Goal: Find contact information: Find contact information

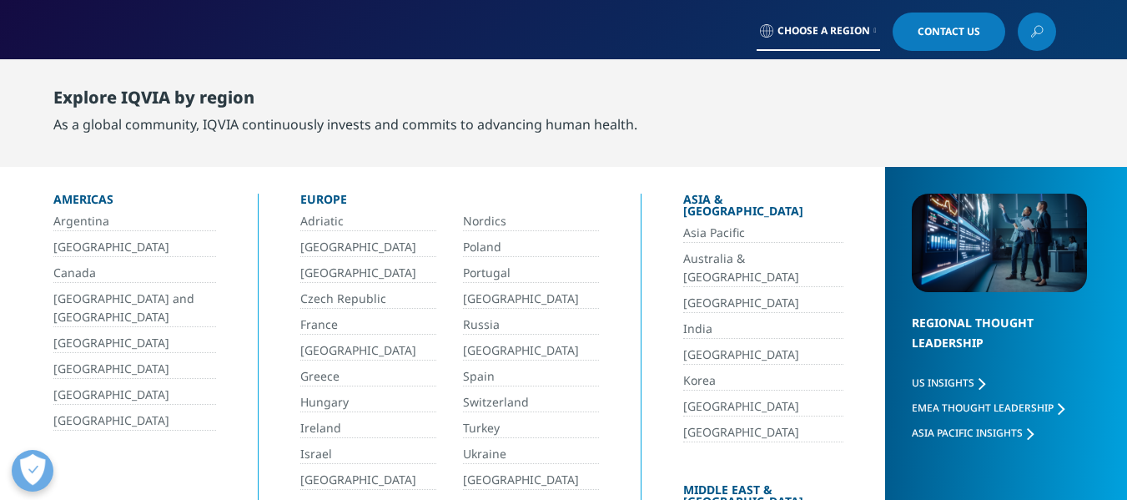
drag, startPoint x: 700, startPoint y: 214, endPoint x: 706, endPoint y: 224, distance: 12.3
click at [700, 224] on link "Asia Pacific" at bounding box center [763, 233] width 160 height 19
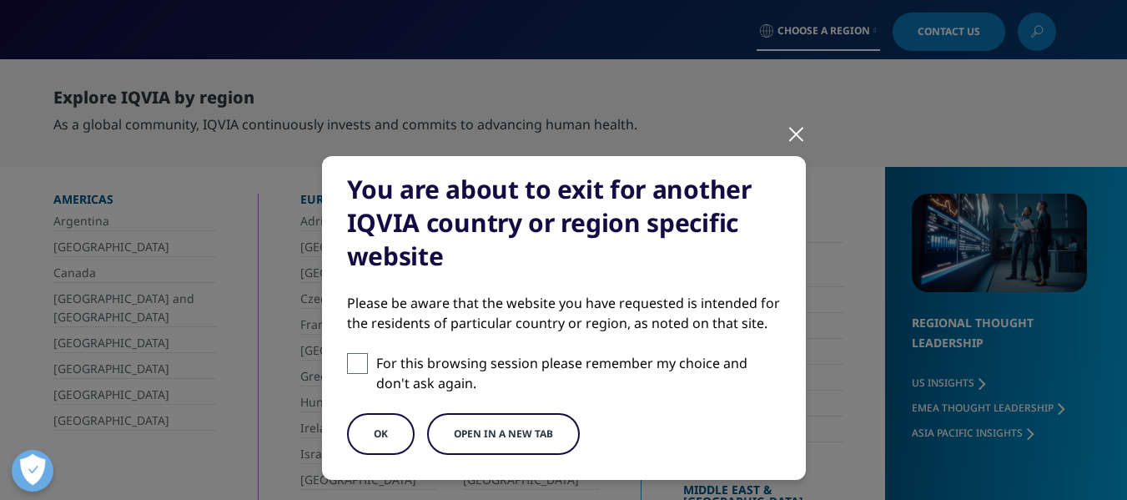
click at [480, 429] on button "Open in a new tab" at bounding box center [503, 434] width 153 height 42
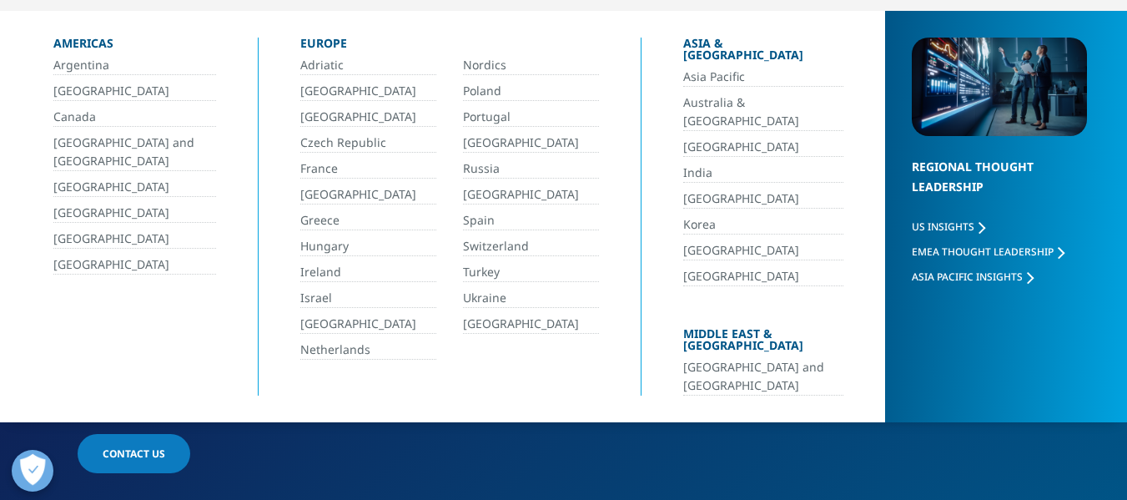
scroll to position [167, 0]
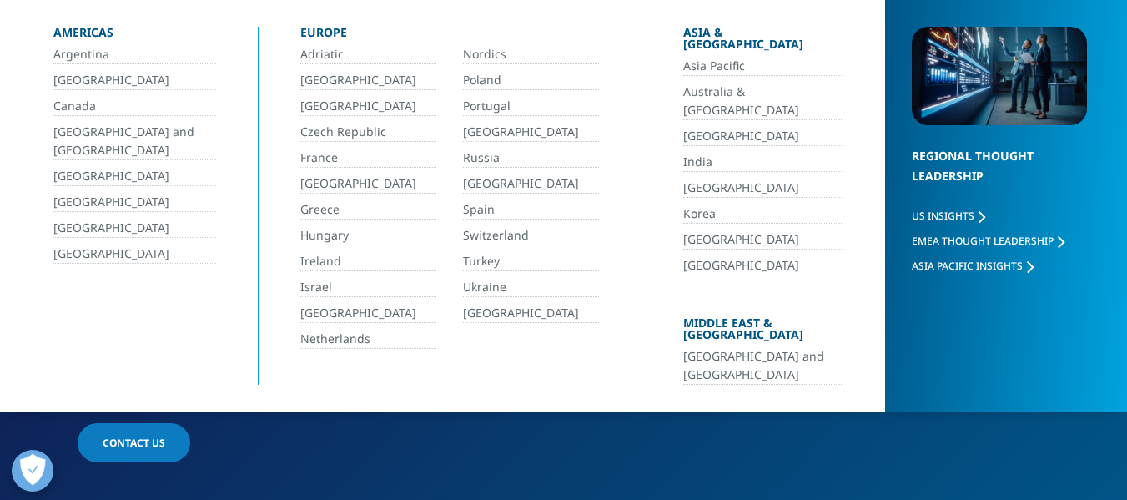
click at [697, 230] on link "[GEOGRAPHIC_DATA]" at bounding box center [763, 239] width 160 height 19
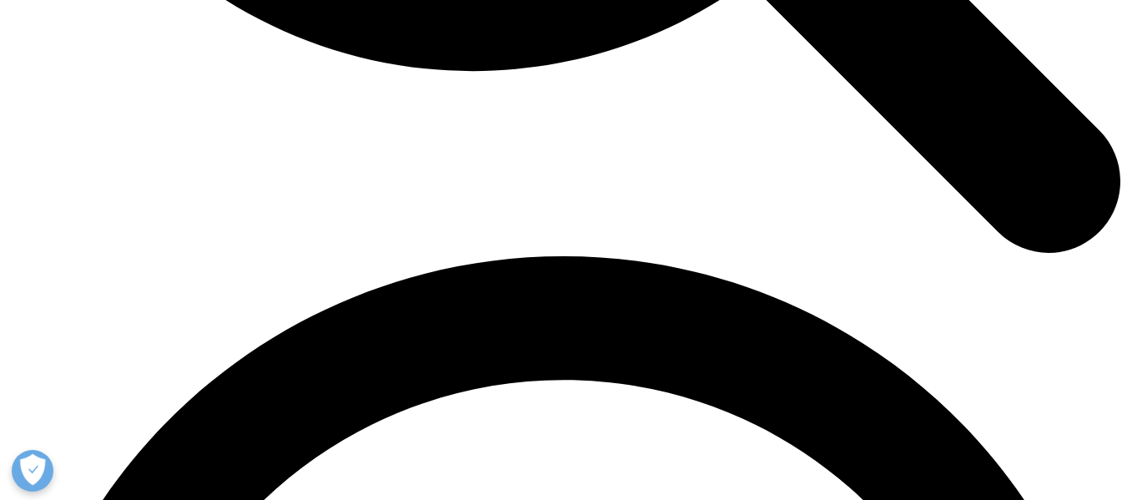
drag, startPoint x: 357, startPoint y: 229, endPoint x: 701, endPoint y: 82, distance: 373.7
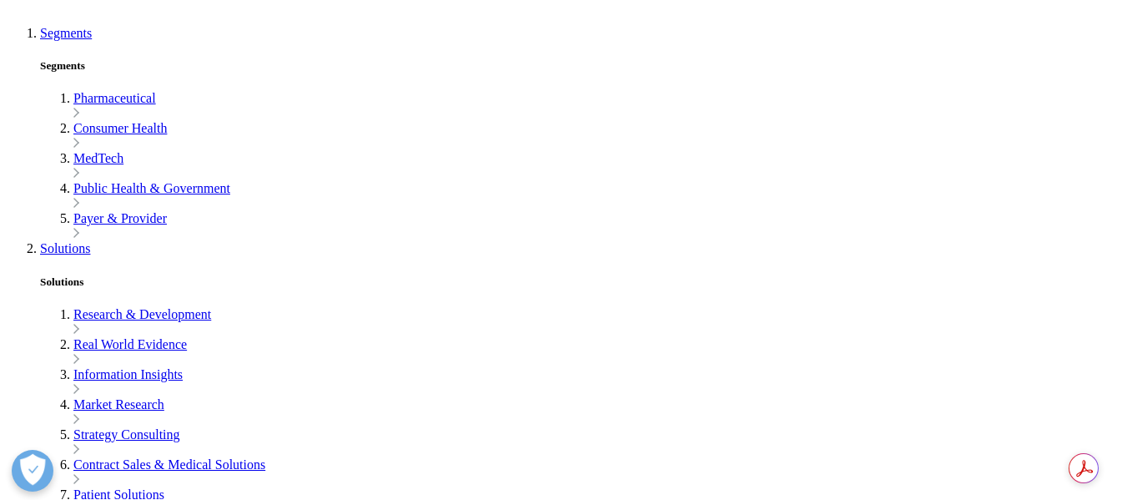
scroll to position [3753, 0]
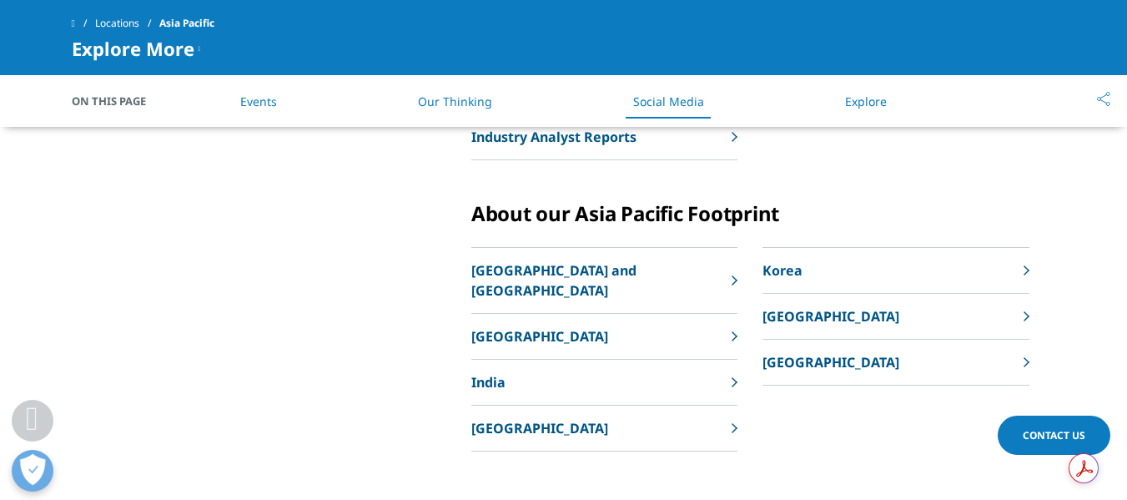
click at [738, 341] on div "[GEOGRAPHIC_DATA] and [GEOGRAPHIC_DATA] [GEOGRAPHIC_DATA] [GEOGRAPHIC_DATA] [GE…" at bounding box center [750, 349] width 558 height 204
click at [735, 338] on rect at bounding box center [734, 338] width 6 height 6
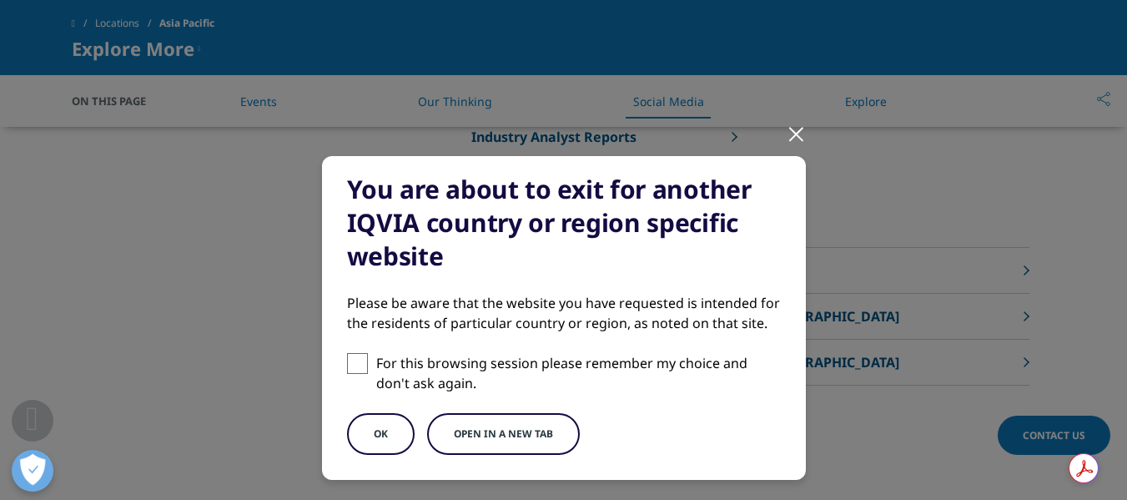
click at [787, 140] on div at bounding box center [796, 133] width 19 height 46
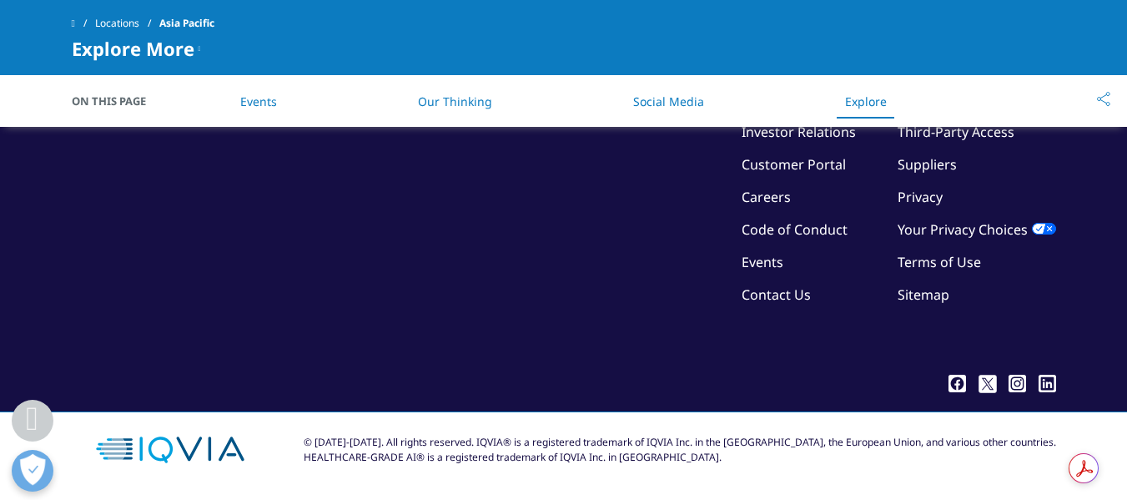
scroll to position [4123, 0]
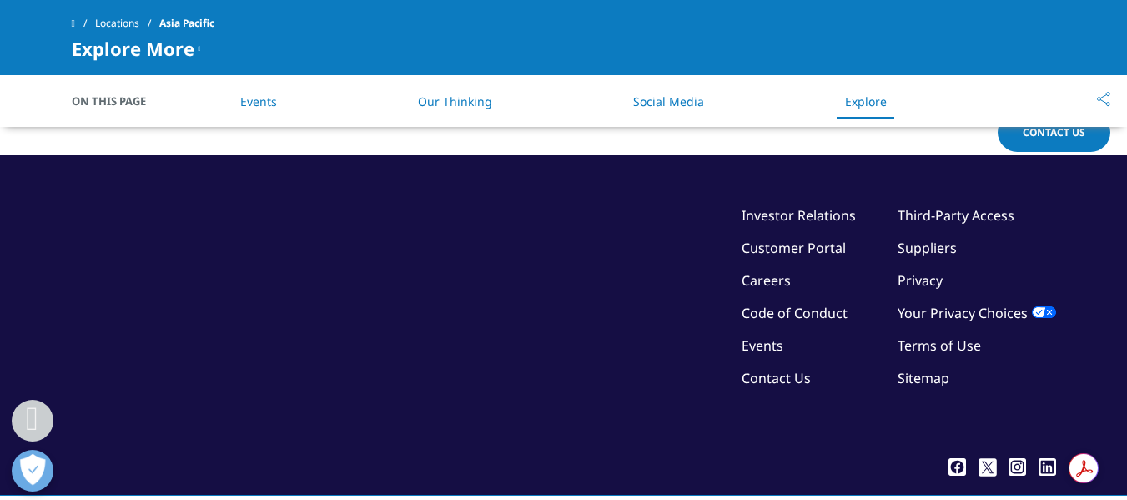
click at [785, 376] on link "Contact Us" at bounding box center [775, 378] width 69 height 18
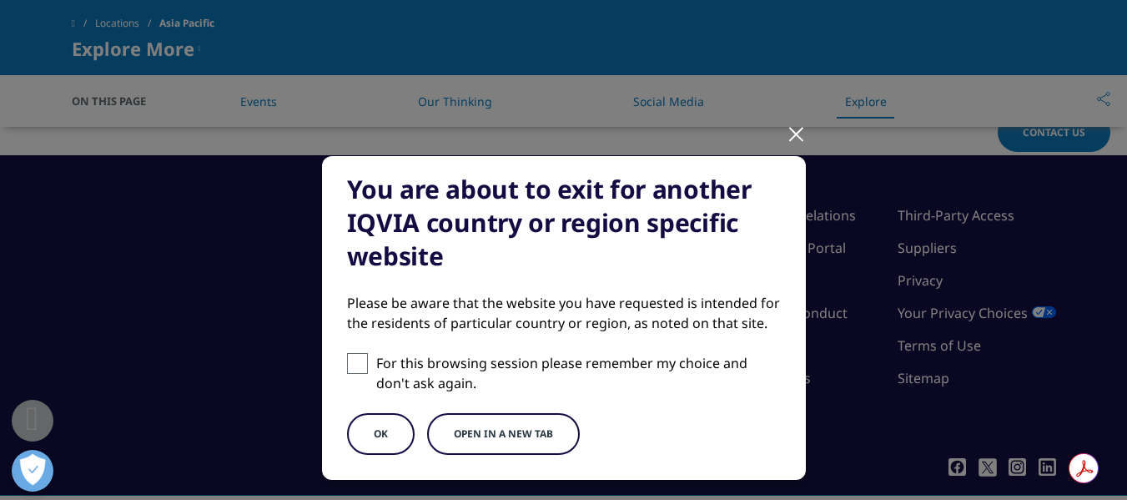
click at [787, 136] on div at bounding box center [796, 133] width 19 height 46
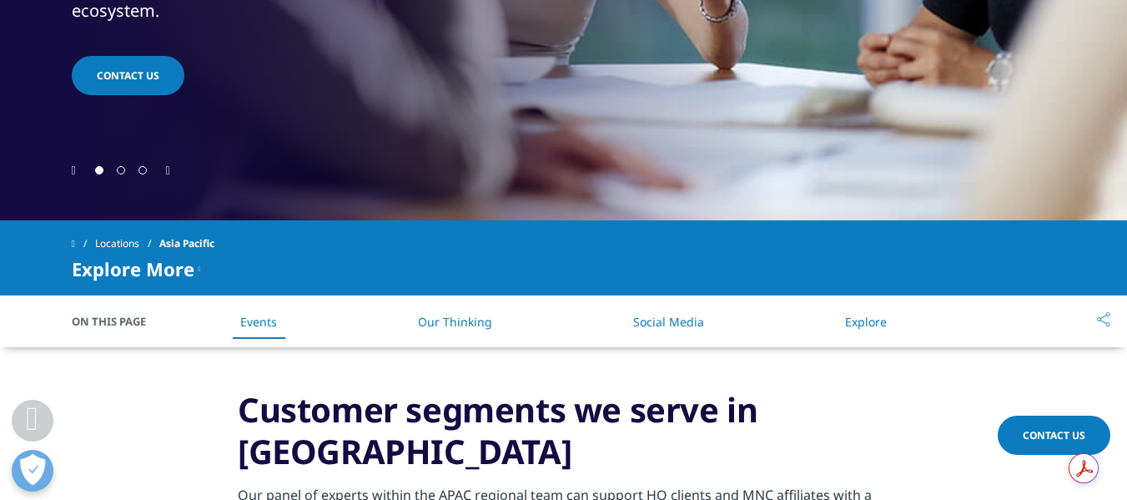
scroll to position [536, 0]
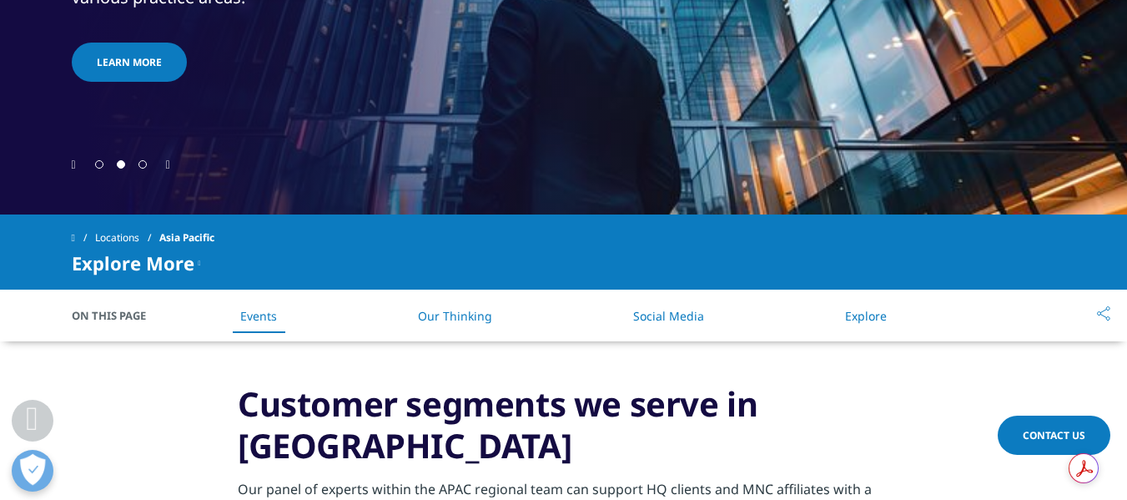
click at [837, 313] on li "Explore" at bounding box center [865, 315] width 75 height 49
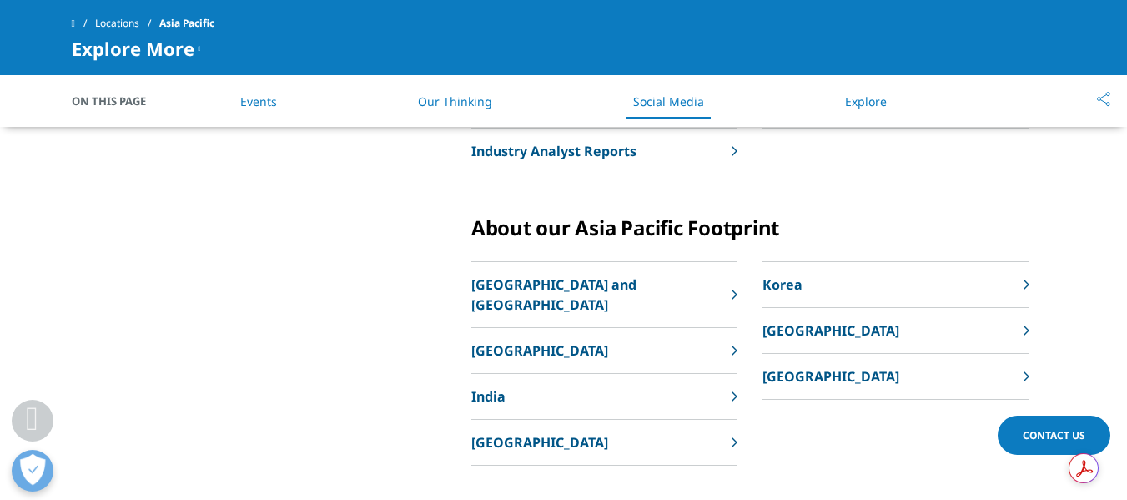
scroll to position [3543, 0]
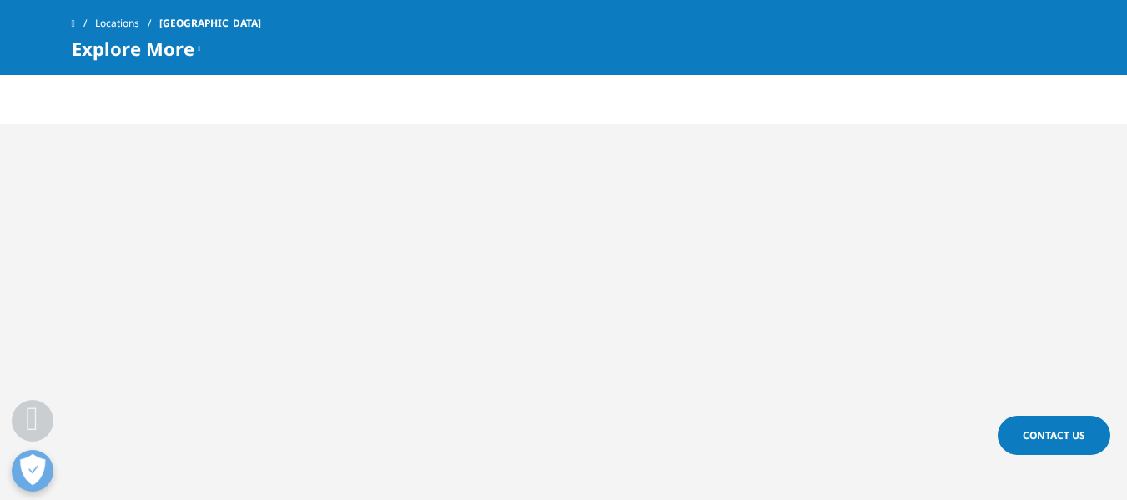
scroll to position [807, 0]
